Goal: Navigation & Orientation: Find specific page/section

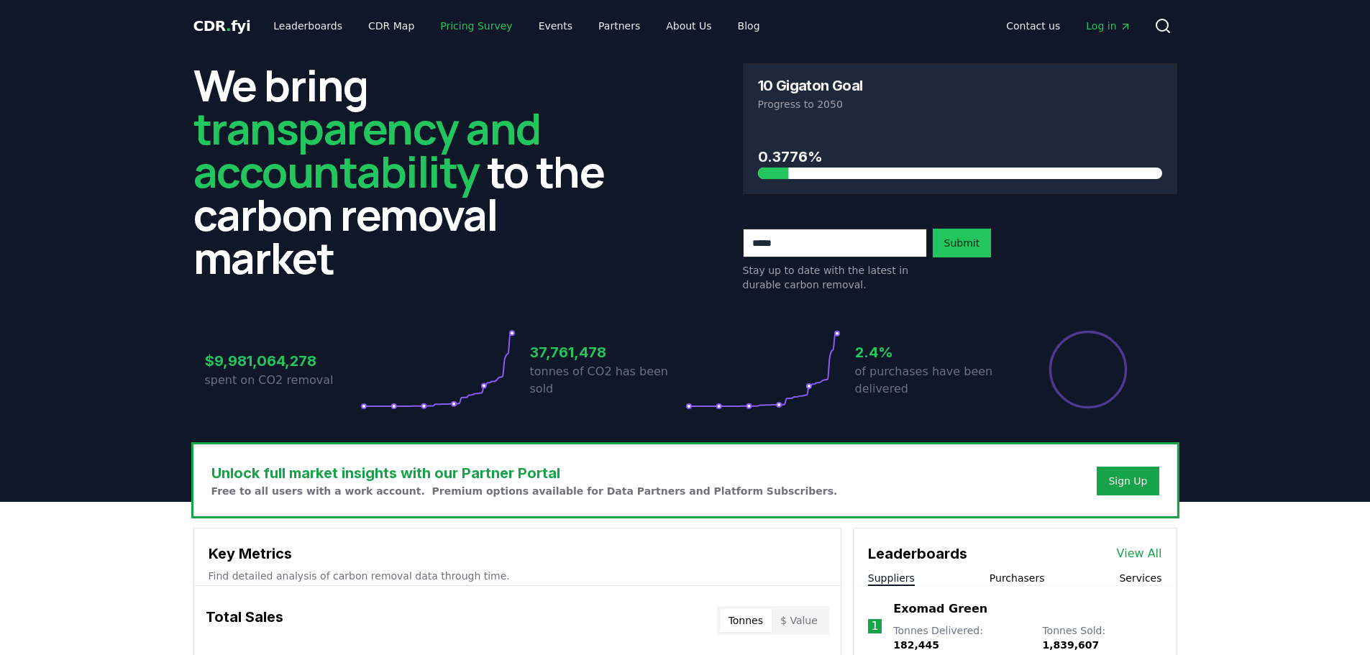
click at [459, 27] on link "Pricing Survey" at bounding box center [476, 26] width 95 height 26
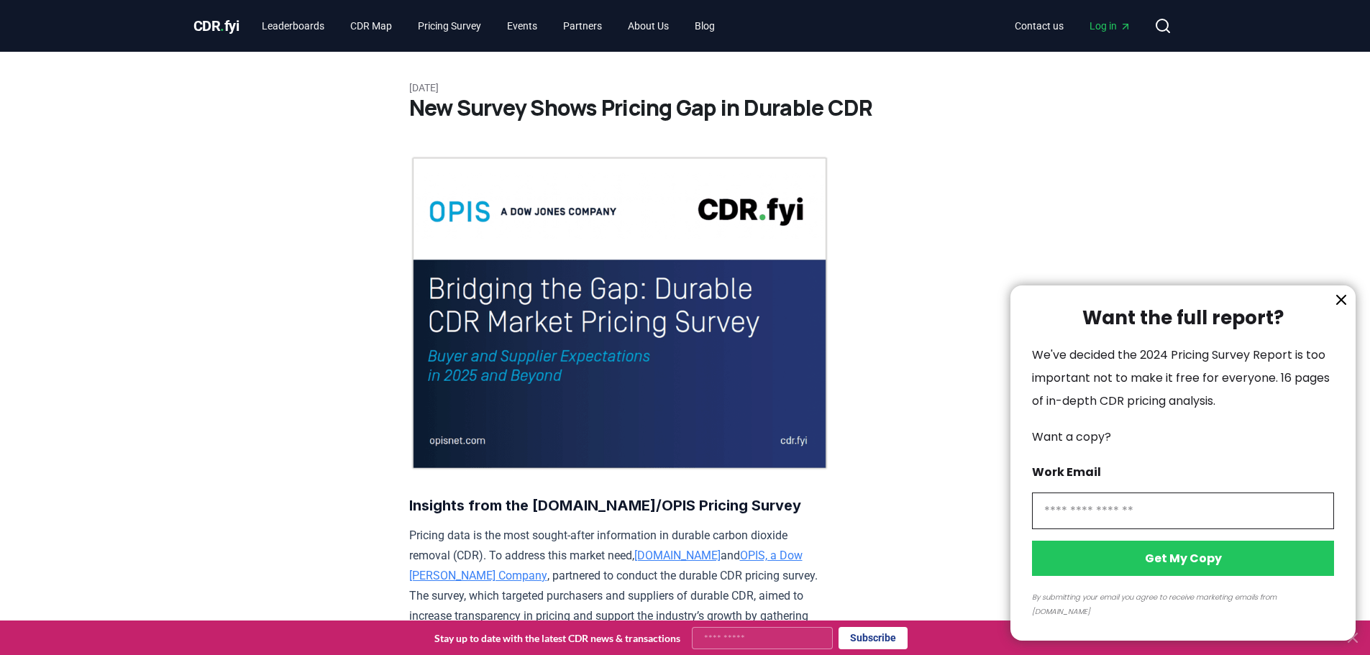
click at [291, 24] on div at bounding box center [685, 327] width 1370 height 655
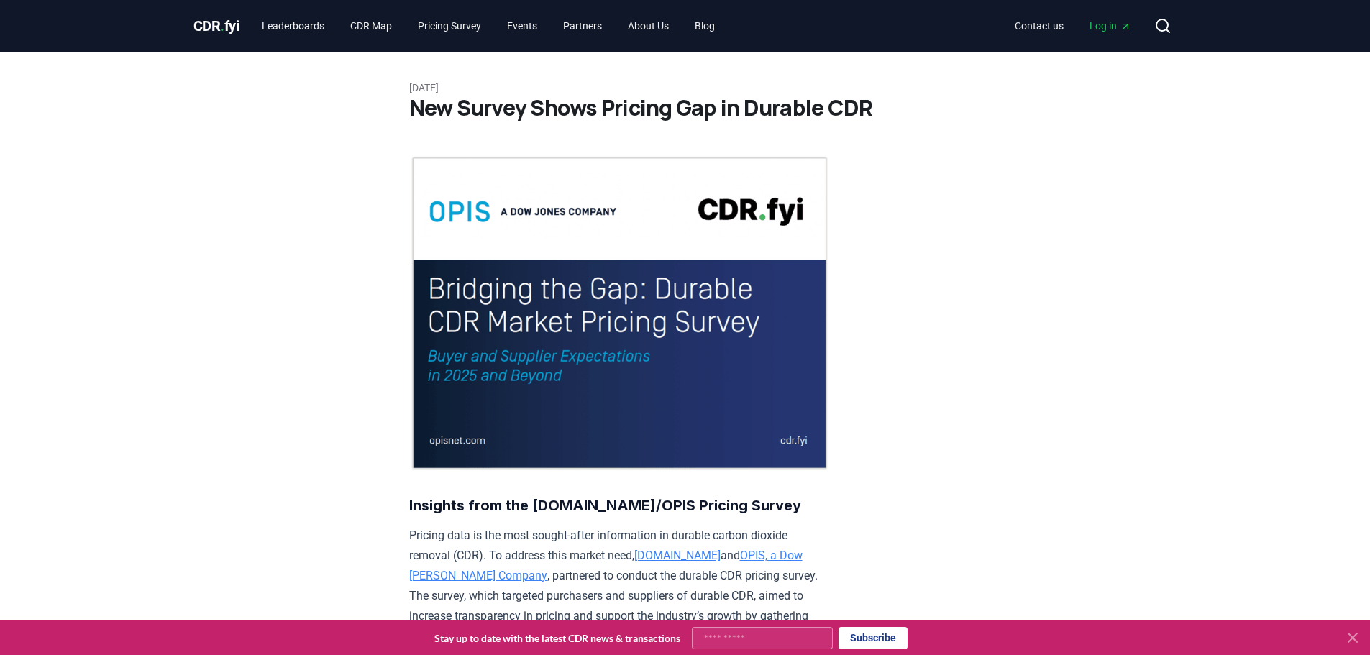
click at [291, 24] on div at bounding box center [685, 327] width 1370 height 655
click at [304, 24] on link "Leaderboards" at bounding box center [293, 26] width 86 height 26
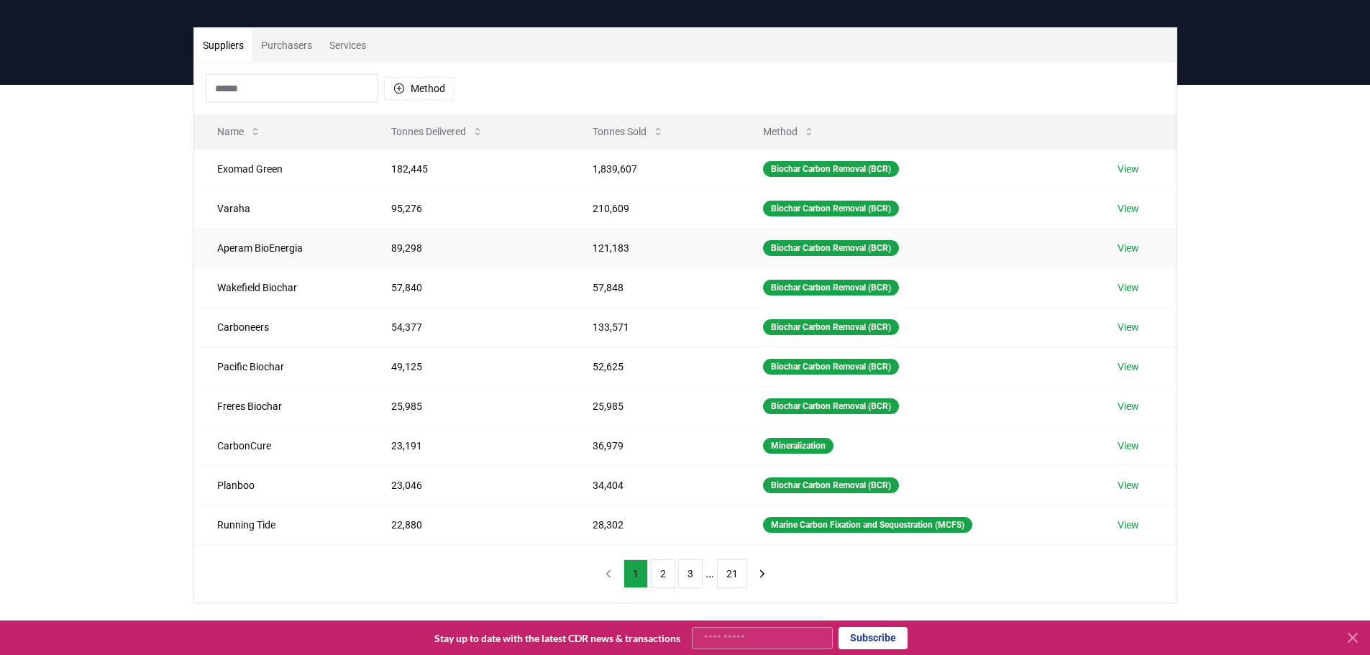
scroll to position [144, 0]
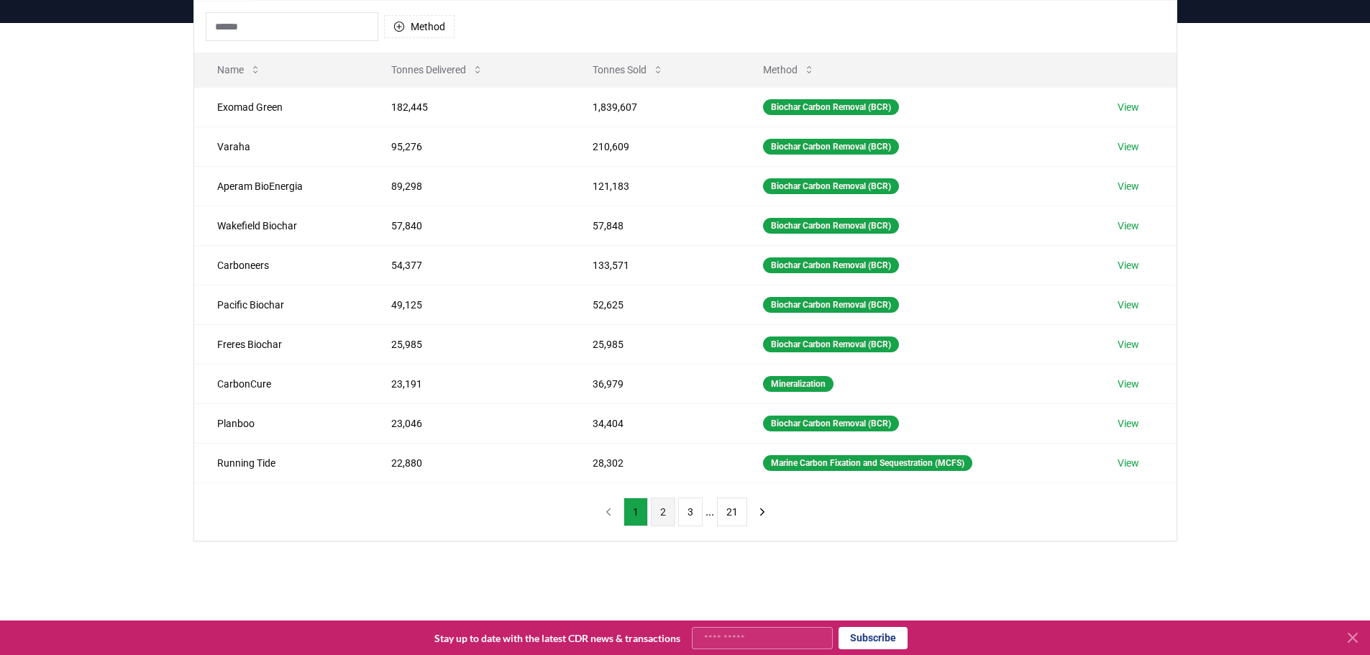
click at [663, 511] on button "2" at bounding box center [663, 512] width 24 height 29
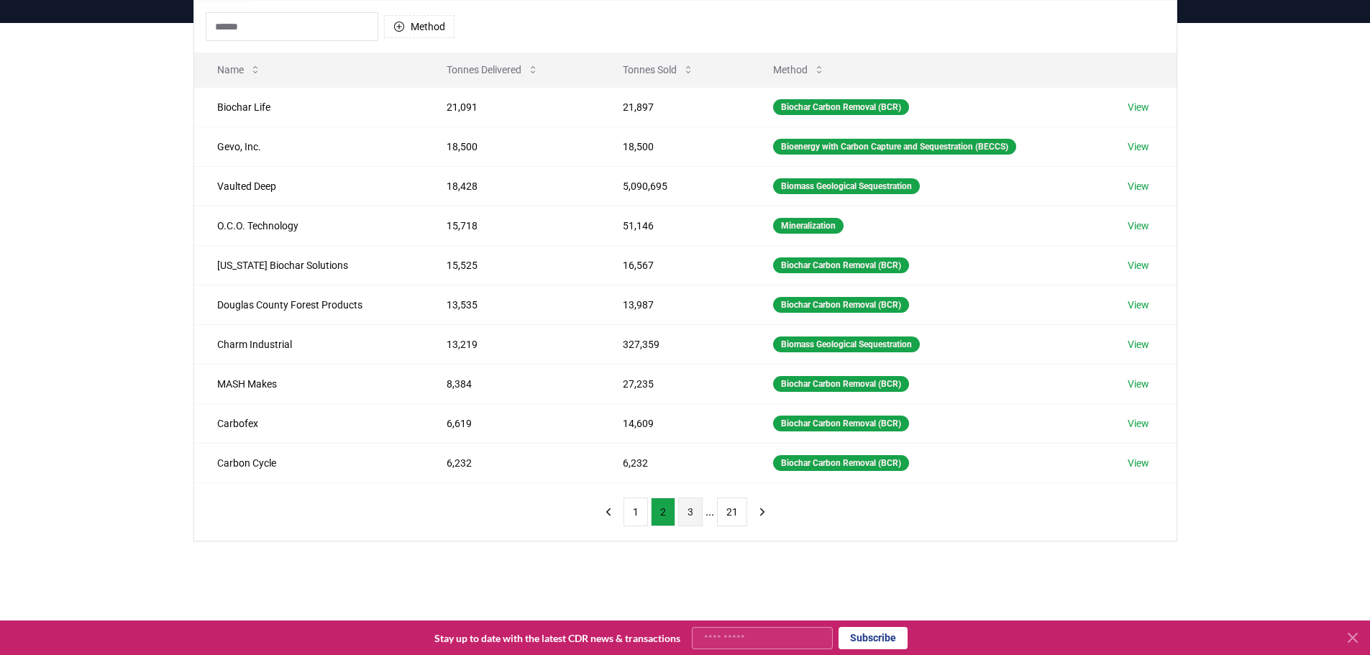
click at [695, 514] on button "3" at bounding box center [690, 512] width 24 height 29
